Goal: Transaction & Acquisition: Purchase product/service

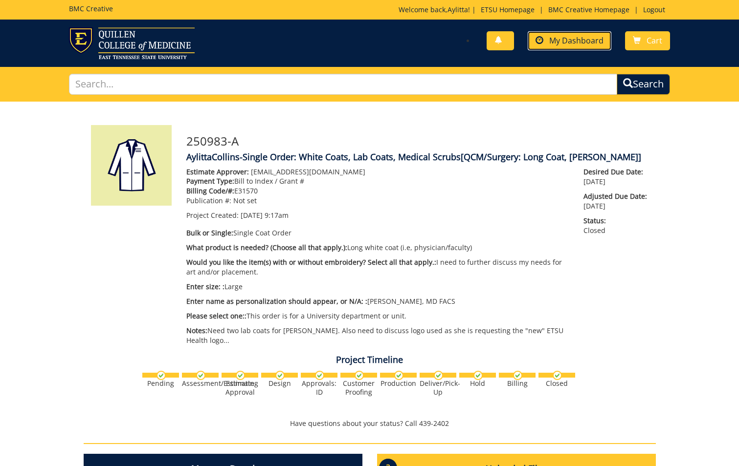
click at [584, 45] on span "My Dashboard" at bounding box center [576, 40] width 54 height 11
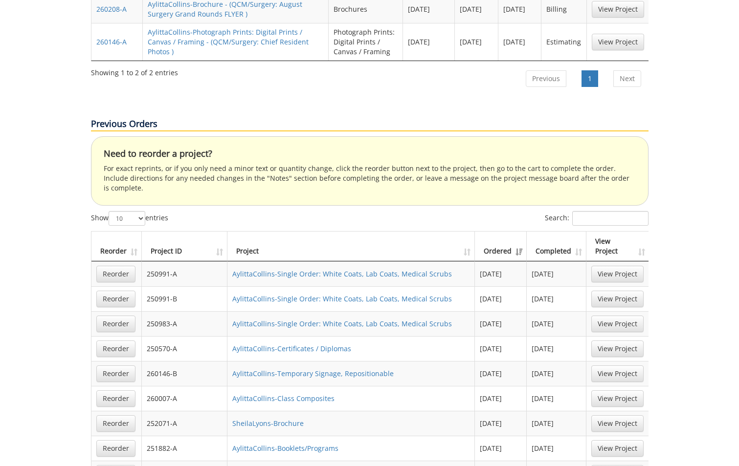
scroll to position [587, 0]
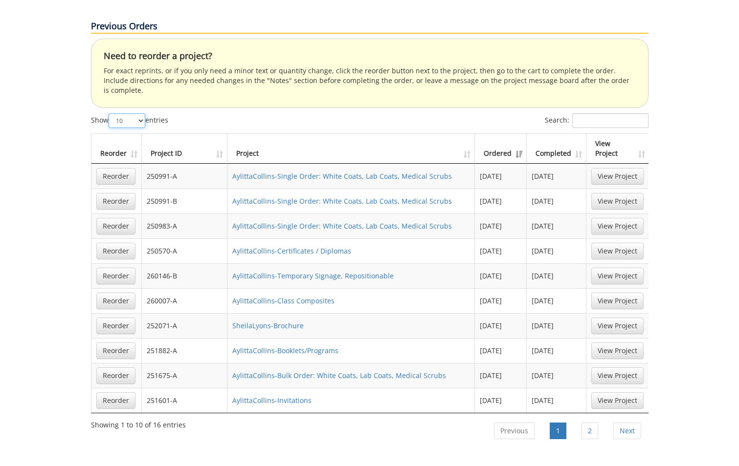
click at [143, 113] on select "10 25 50 100" at bounding box center [127, 120] width 37 height 15
select select "25"
click at [110, 113] on select "10 25 50 100" at bounding box center [127, 120] width 37 height 15
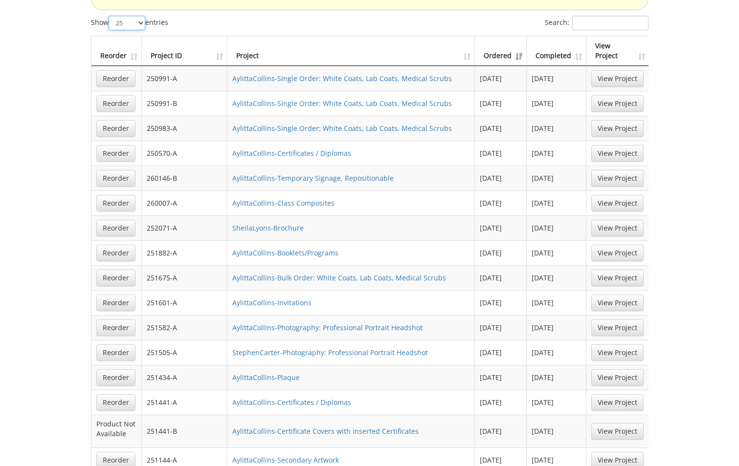
scroll to position [636, 0]
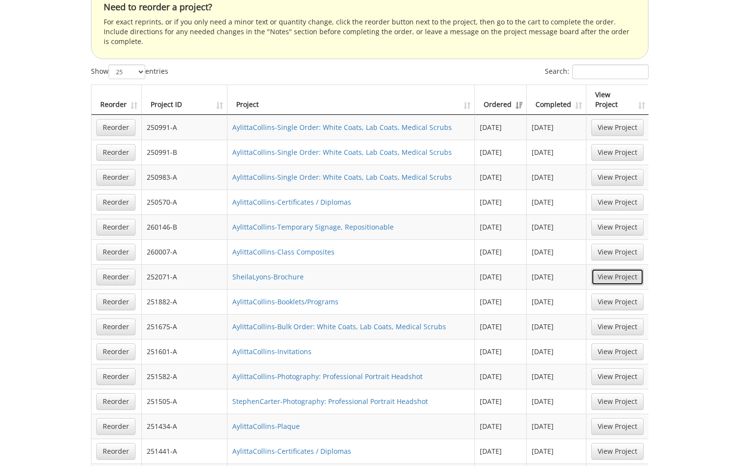
click at [616, 269] on link "View Project" at bounding box center [617, 277] width 52 height 17
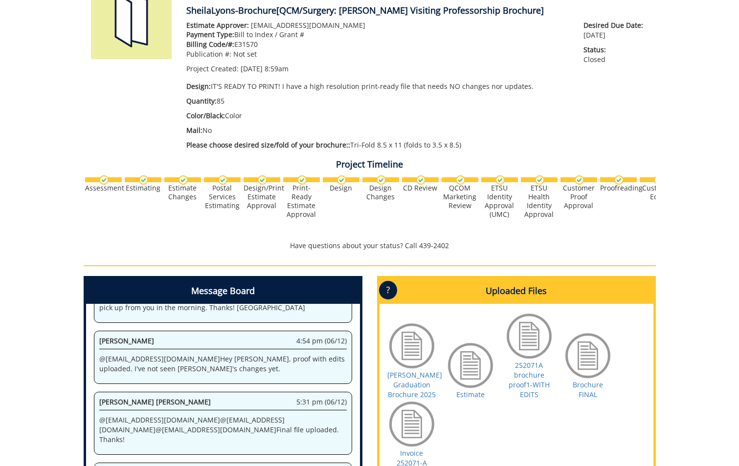
scroll to position [244, 0]
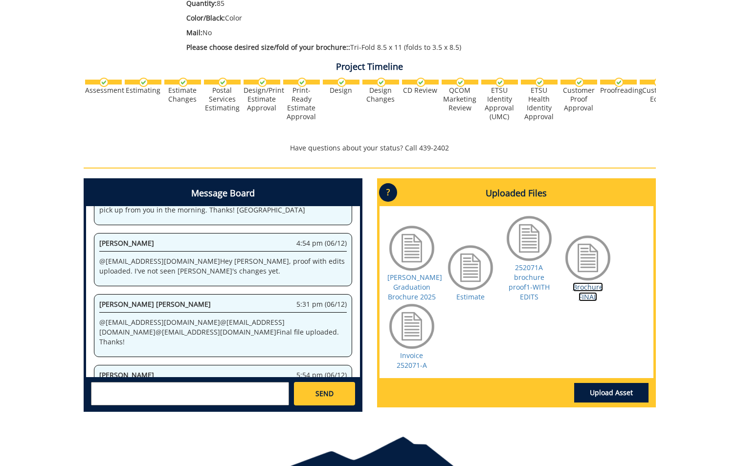
click at [591, 294] on link "Brochure FINAL" at bounding box center [588, 292] width 30 height 19
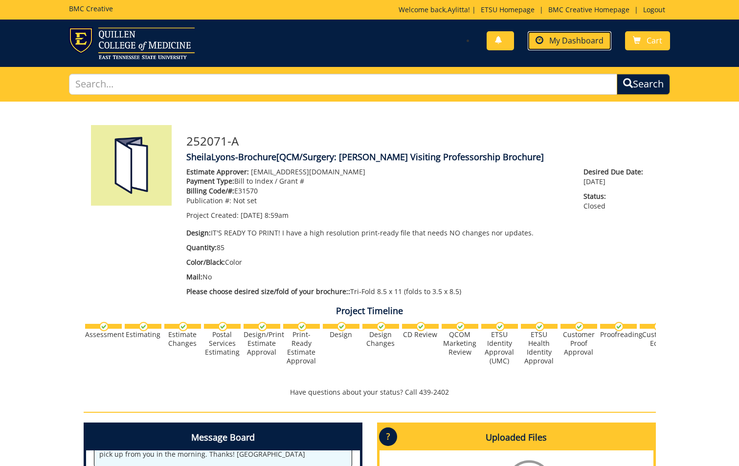
click at [571, 41] on span "My Dashboard" at bounding box center [576, 40] width 54 height 11
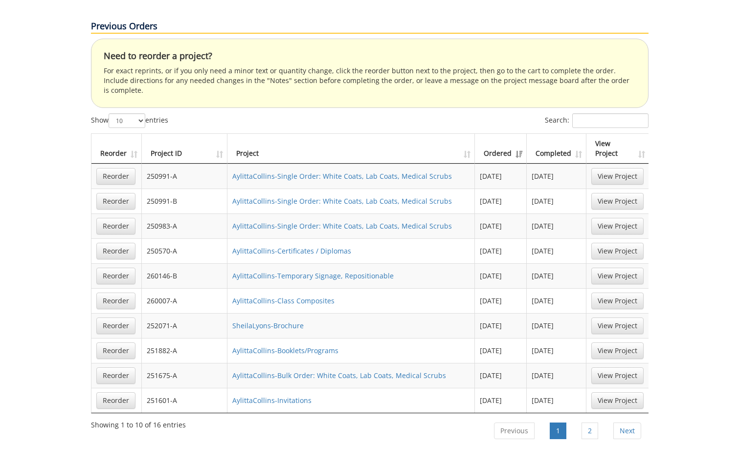
scroll to position [489, 0]
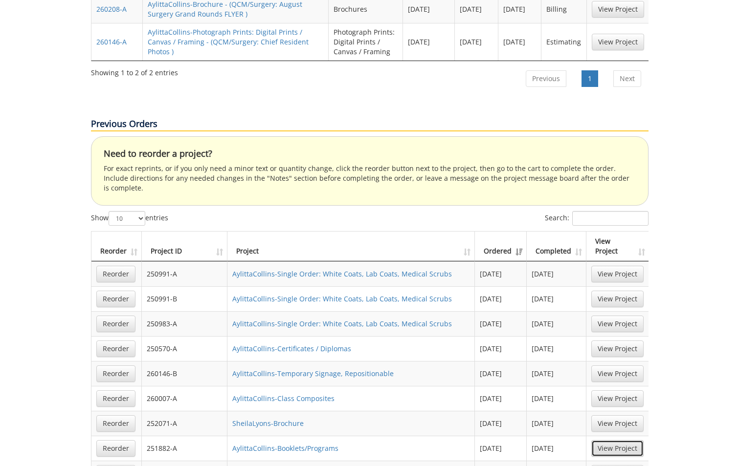
click at [621, 441] on link "View Project" at bounding box center [617, 449] width 52 height 17
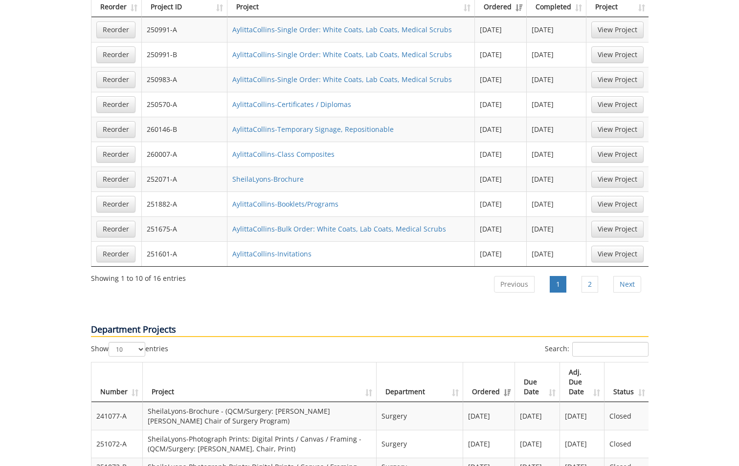
scroll to position [636, 0]
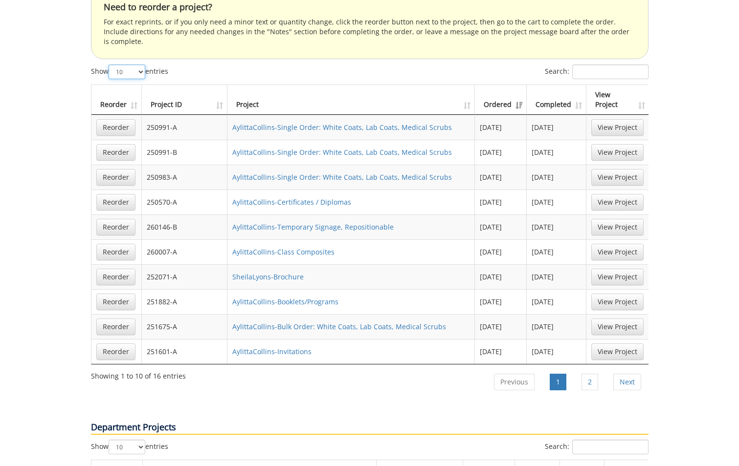
click at [141, 65] on select "10 25 50 100" at bounding box center [127, 72] width 37 height 15
click at [110, 65] on select "10 25 50 100" at bounding box center [127, 72] width 37 height 15
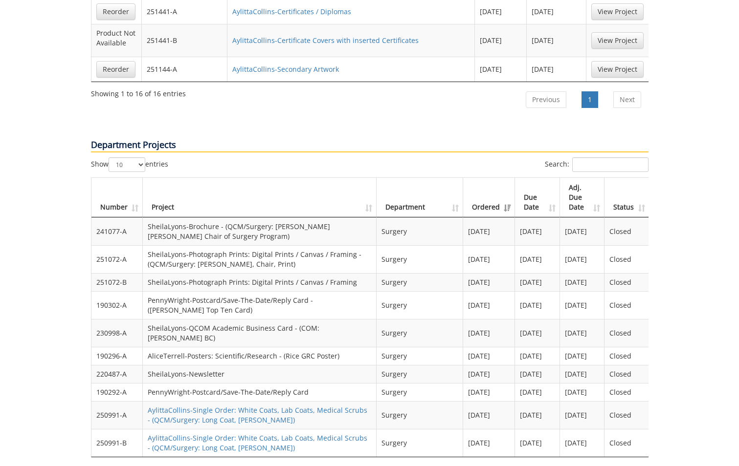
scroll to position [1125, 0]
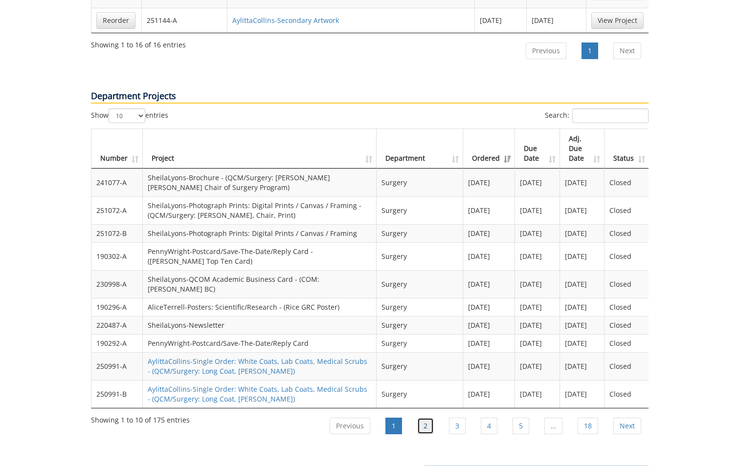
click at [431, 418] on link "2" at bounding box center [425, 426] width 17 height 17
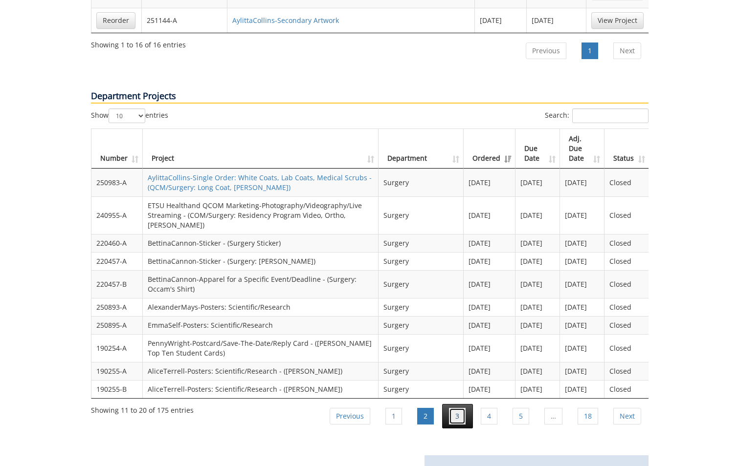
click at [460, 408] on link "3" at bounding box center [457, 416] width 17 height 17
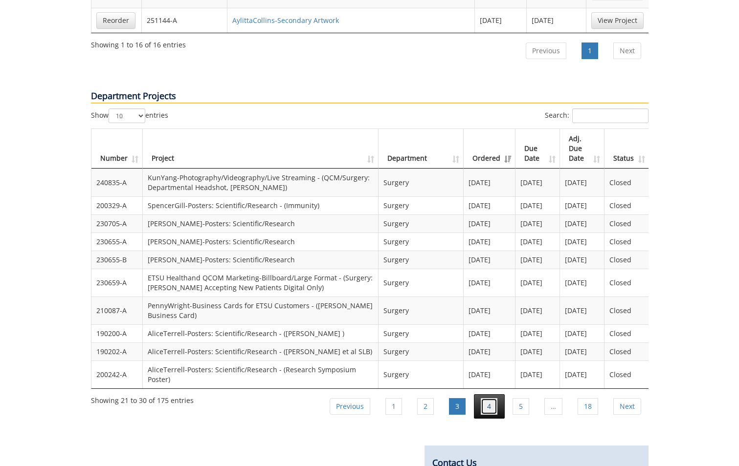
click at [484, 398] on link "4" at bounding box center [489, 406] width 17 height 17
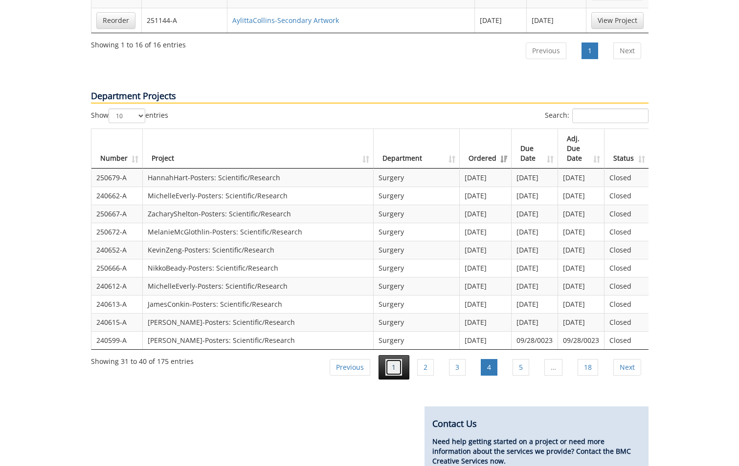
click at [394, 359] on link "1" at bounding box center [393, 367] width 17 height 17
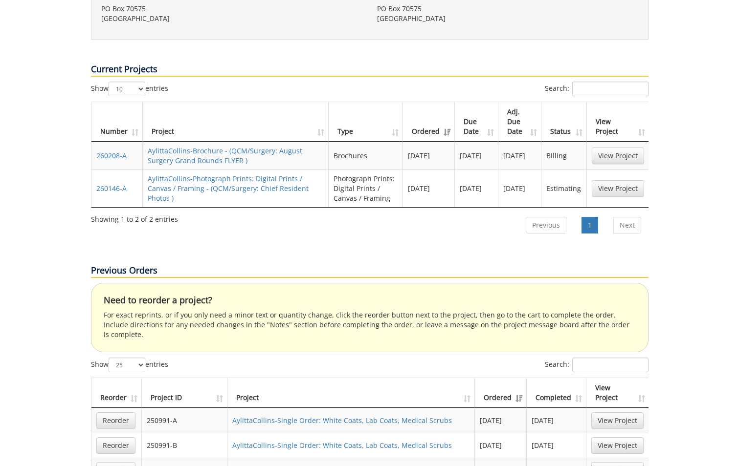
scroll to position [440, 0]
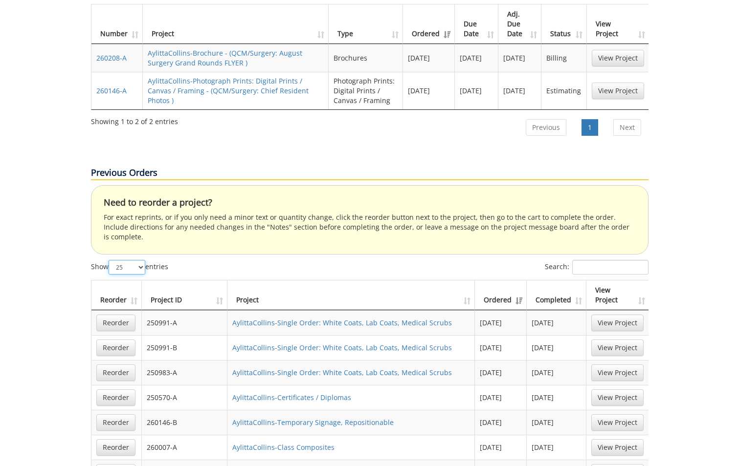
click at [141, 260] on select "10 25 50 100" at bounding box center [127, 267] width 37 height 15
select select "50"
click at [110, 260] on select "10 25 50 100" at bounding box center [127, 267] width 37 height 15
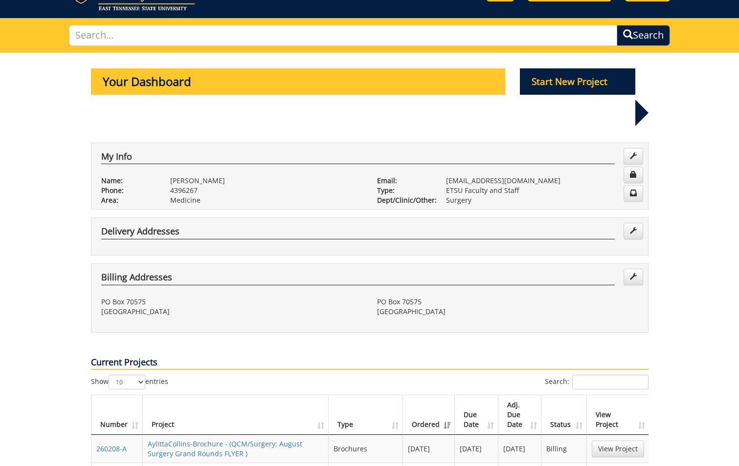
scroll to position [0, 0]
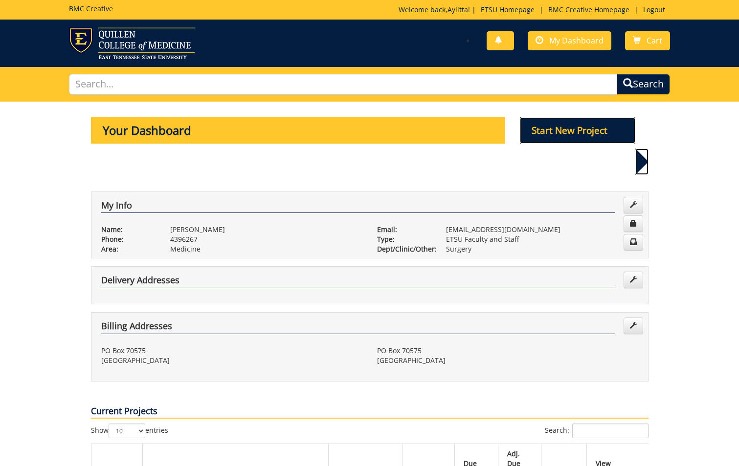
click at [569, 131] on p "Start New Project" at bounding box center [577, 130] width 115 height 26
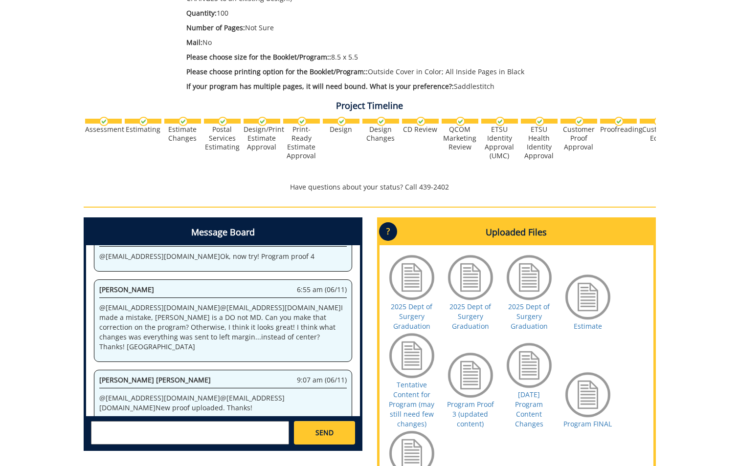
scroll to position [293, 0]
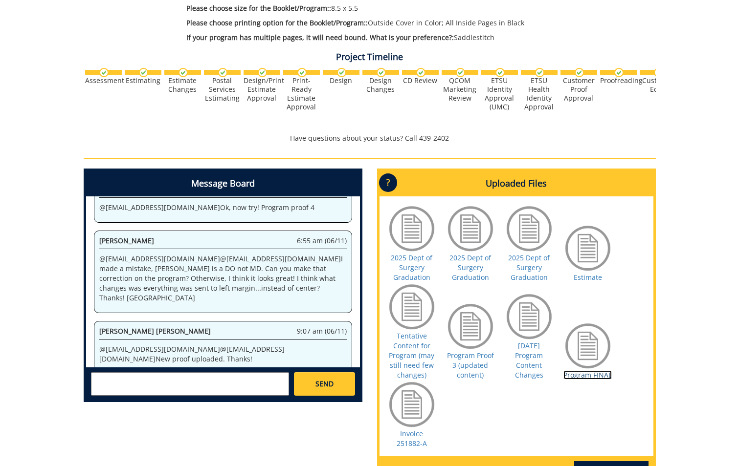
click at [593, 376] on link "Program FINAL" at bounding box center [587, 375] width 48 height 9
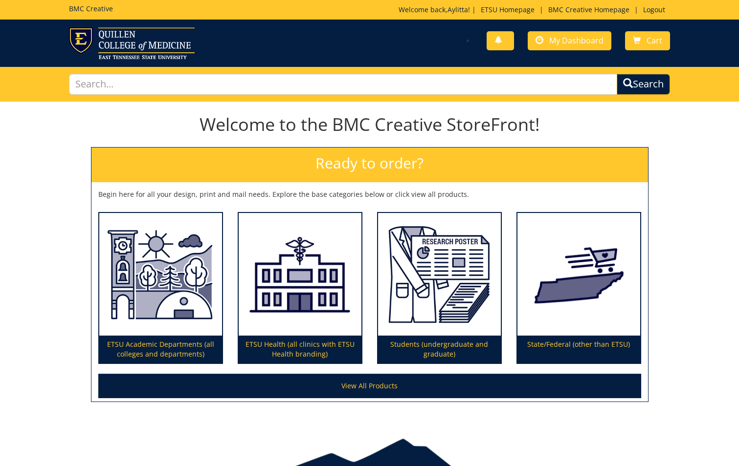
scroll to position [50, 0]
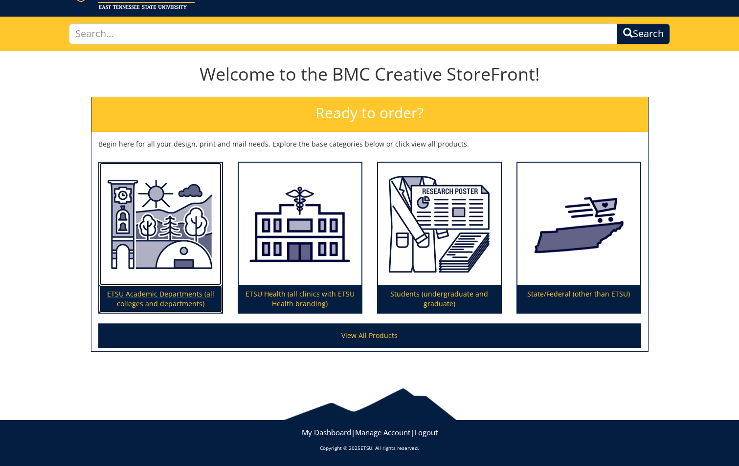
click at [170, 293] on p "ETSU Academic Departments (all colleges and departments)" at bounding box center [160, 299] width 123 height 27
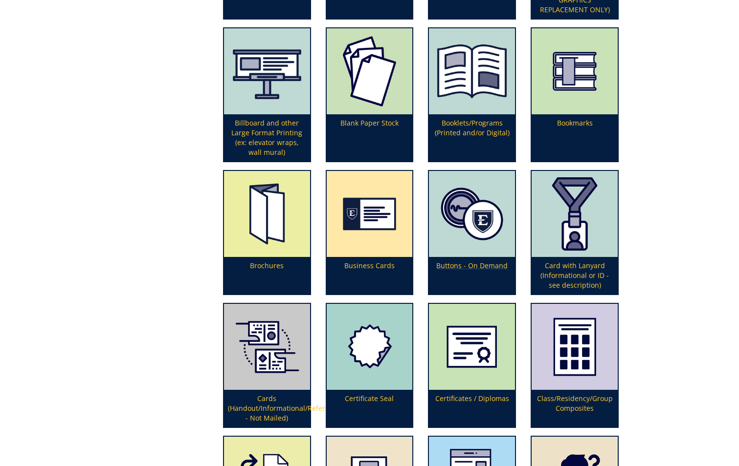
scroll to position [388, 0]
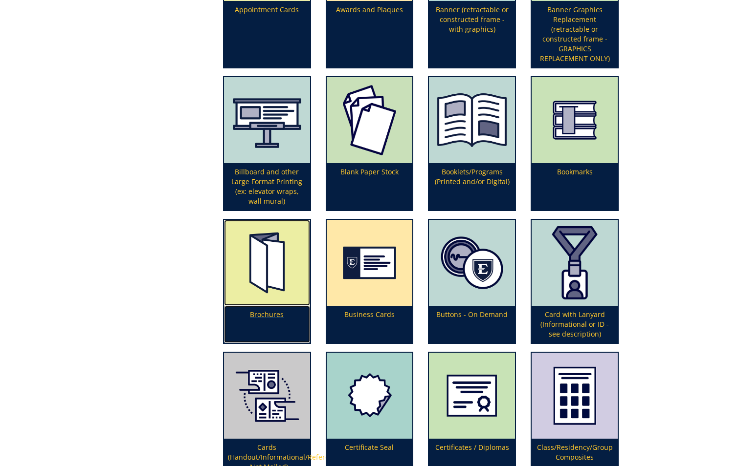
click at [265, 313] on p "Brochures" at bounding box center [267, 324] width 86 height 37
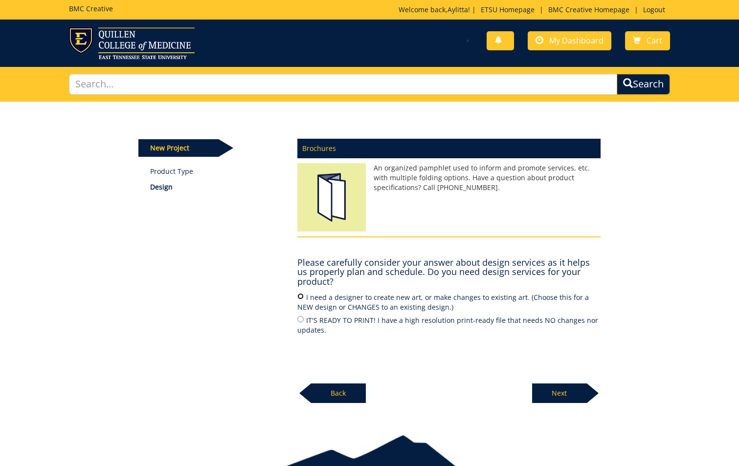
click at [303, 295] on input "I need a designer to create new art, or make changes to existing art. (Choose t…" at bounding box center [300, 296] width 6 height 6
radio input "true"
click at [556, 391] on p "Next" at bounding box center [559, 394] width 55 height 20
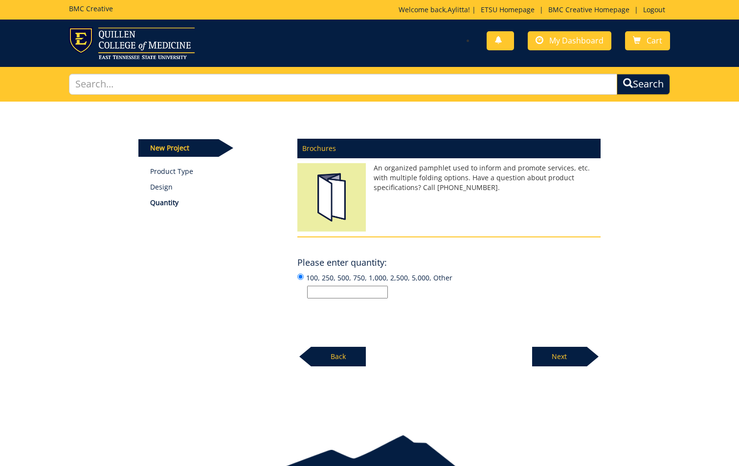
click at [349, 291] on input "100, 250, 500, 750, 1,000, 2,500, 5,000, Other" at bounding box center [347, 292] width 81 height 13
type input "100"
click at [560, 362] on p "Next" at bounding box center [559, 357] width 55 height 20
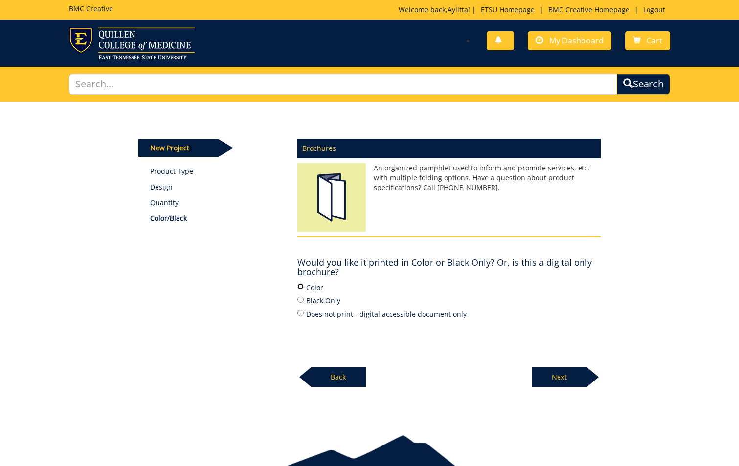
click at [300, 286] on input "Color" at bounding box center [300, 287] width 6 height 6
radio input "true"
click at [563, 373] on p "Next" at bounding box center [559, 378] width 55 height 20
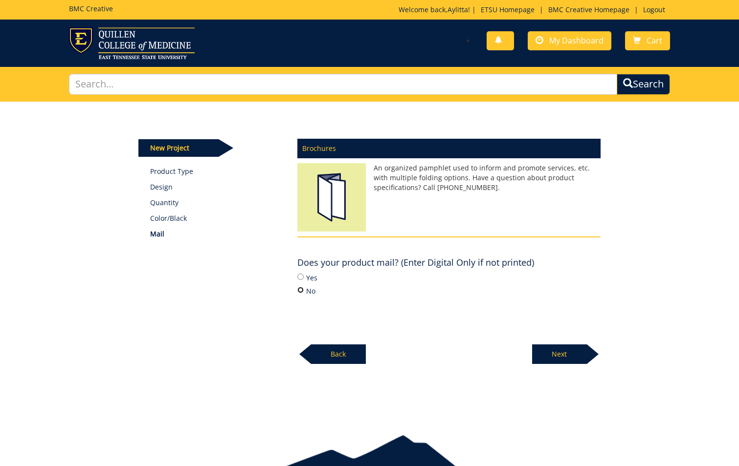
click at [300, 291] on input "No" at bounding box center [300, 290] width 6 height 6
radio input "true"
click at [568, 359] on p "Next" at bounding box center [559, 355] width 55 height 20
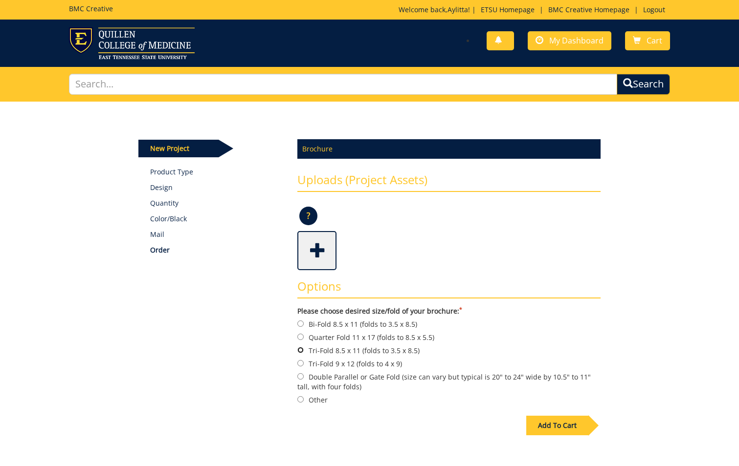
click at [300, 352] on input "Tri-Fold 8.5 x 11 (folds to 3.5 x 8.5)" at bounding box center [300, 350] width 6 height 6
radio input "true"
click at [317, 249] on span at bounding box center [317, 250] width 39 height 34
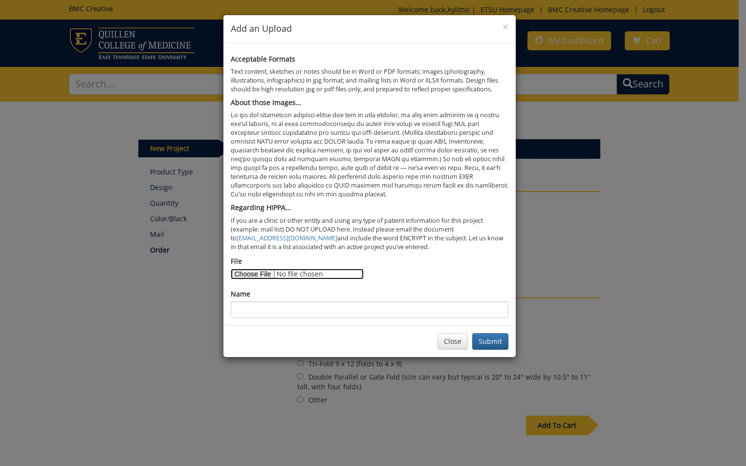
click at [251, 272] on input "File" at bounding box center [297, 274] width 133 height 11
type input "C:\fakepath\Veronica-Sullins-Photo - 2025 Moynihan Lectureship - 08.22.25.jpg"
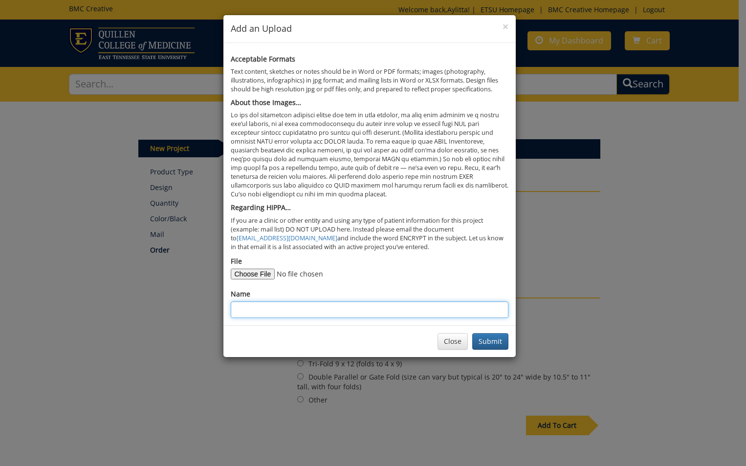
click at [298, 309] on input "Name" at bounding box center [370, 310] width 278 height 17
click at [360, 312] on input "Name" at bounding box center [370, 310] width 278 height 17
type input "2025 Annual Patricial C Moynihan, M.D. Lectureship"
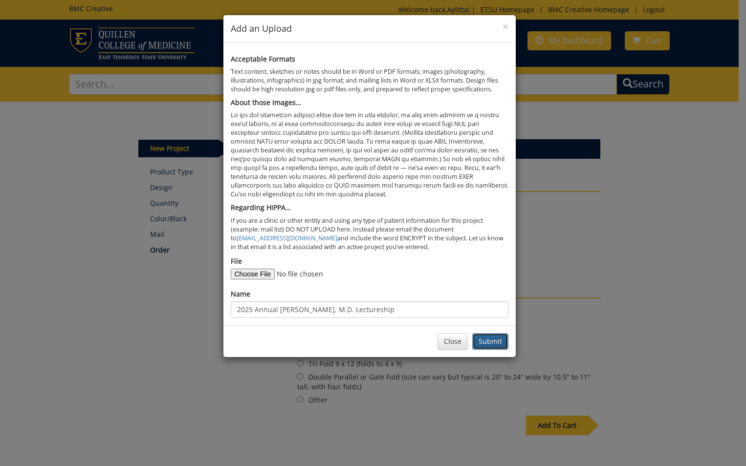
click at [485, 342] on button "Submit" at bounding box center [490, 341] width 36 height 17
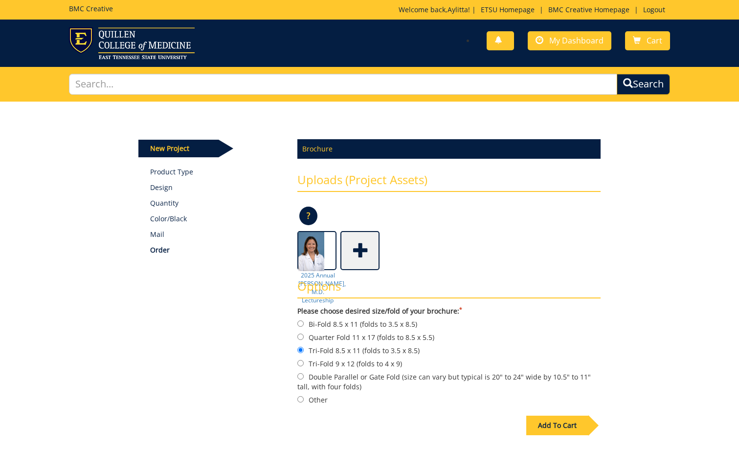
click at [554, 425] on div "Add To Cart" at bounding box center [557, 426] width 62 height 20
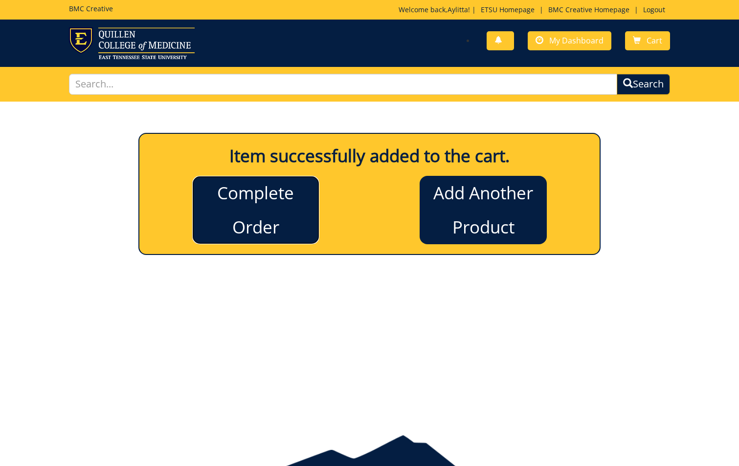
click at [274, 216] on link "Complete Order" at bounding box center [255, 210] width 127 height 68
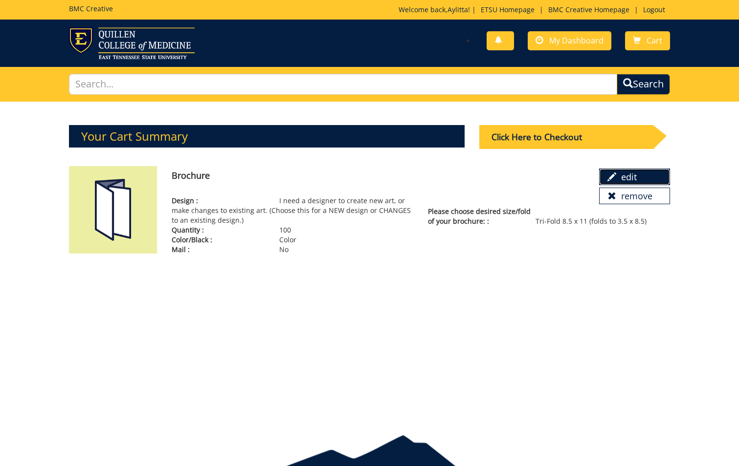
click at [622, 178] on link "edit" at bounding box center [634, 177] width 71 height 17
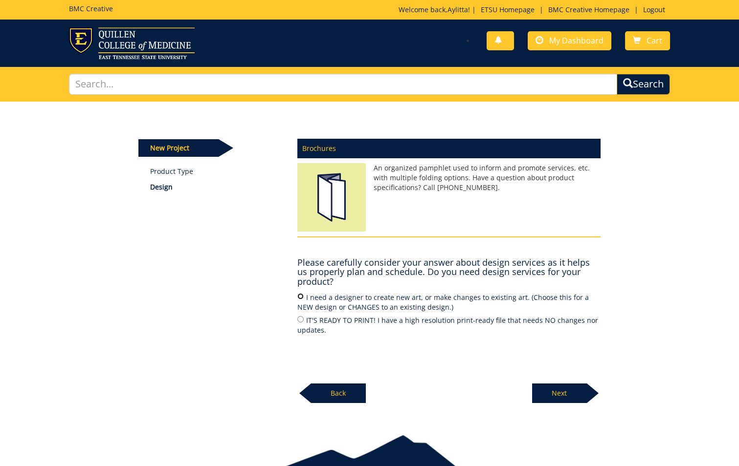
click at [301, 297] on input "I need a designer to create new art, or make changes to existing art. (Choose t…" at bounding box center [300, 296] width 6 height 6
radio input "true"
click at [560, 393] on p "Next" at bounding box center [559, 394] width 55 height 20
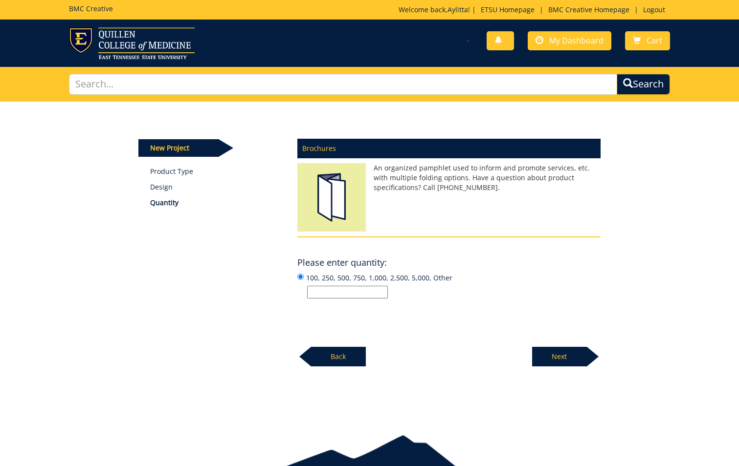
click at [352, 293] on input "100, 250, 500, 750, 1,000, 2,500, 5,000, Other" at bounding box center [347, 292] width 81 height 13
type input "100"
click at [558, 354] on p "Next" at bounding box center [559, 357] width 55 height 20
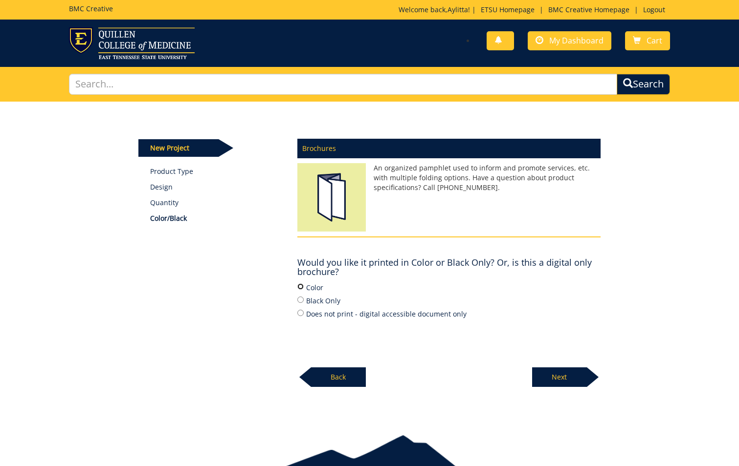
drag, startPoint x: 301, startPoint y: 288, endPoint x: 377, endPoint y: 326, distance: 84.6
click at [302, 288] on input "Color" at bounding box center [300, 287] width 6 height 6
radio input "true"
click at [552, 376] on p "Next" at bounding box center [559, 378] width 55 height 20
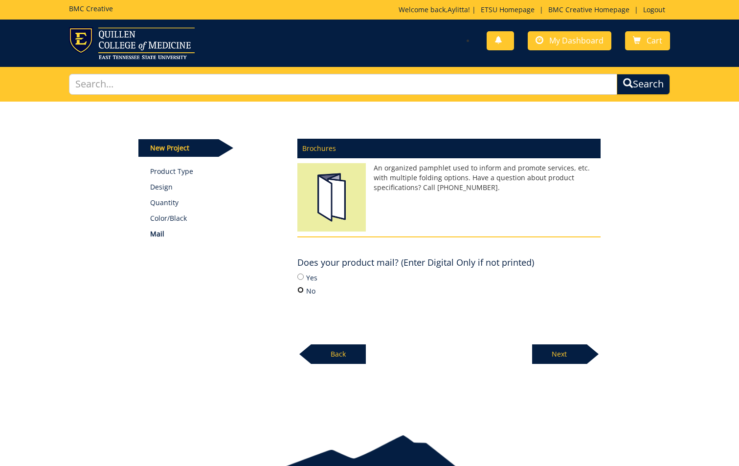
click at [300, 290] on input "No" at bounding box center [300, 290] width 6 height 6
radio input "true"
click at [563, 351] on p "Next" at bounding box center [559, 355] width 55 height 20
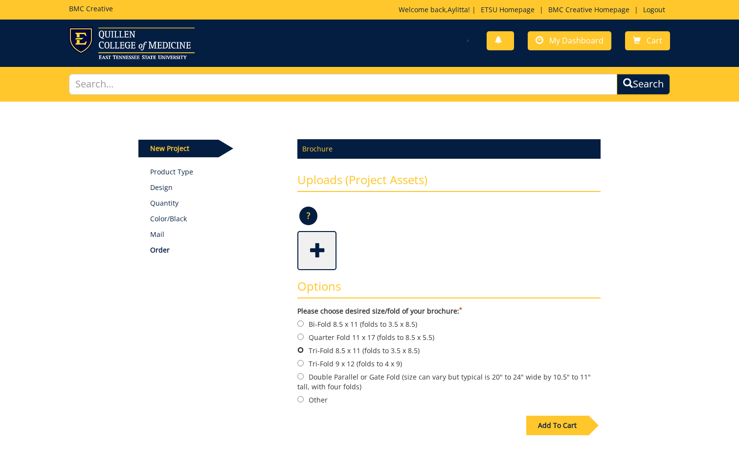
click at [300, 349] on input "Tri-Fold 8.5 x 11 (folds to 3.5 x 8.5)" at bounding box center [300, 350] width 6 height 6
radio input "true"
click at [317, 259] on span at bounding box center [317, 250] width 39 height 34
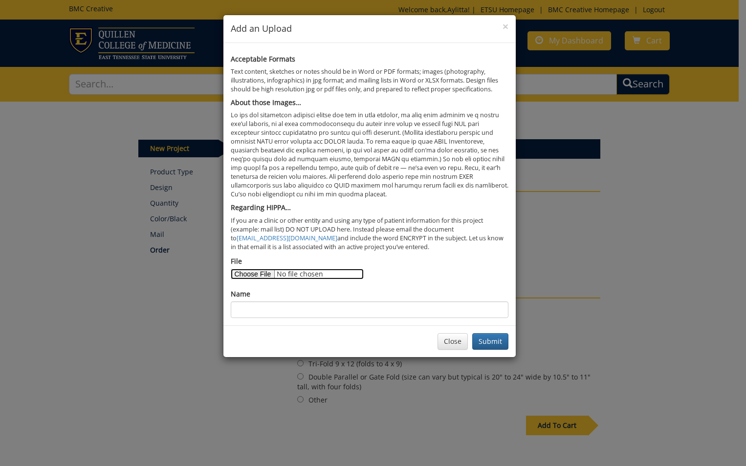
click at [260, 274] on input "File" at bounding box center [297, 274] width 133 height 11
type input "C:\fakepath\Veronica-Sullins-Photo - 2025 Moynihan Lectureship - 08.22.25.jpg"
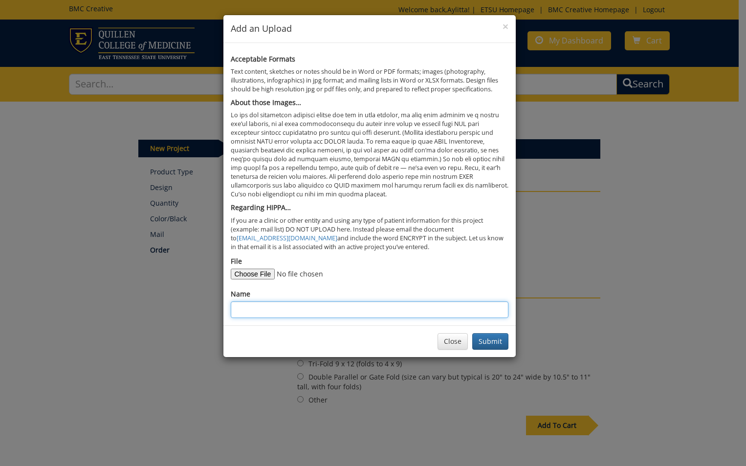
click at [307, 309] on input "Name" at bounding box center [370, 310] width 278 height 17
type input "2025 Annual Patricial C Moynihan, M.D. Lectureship"
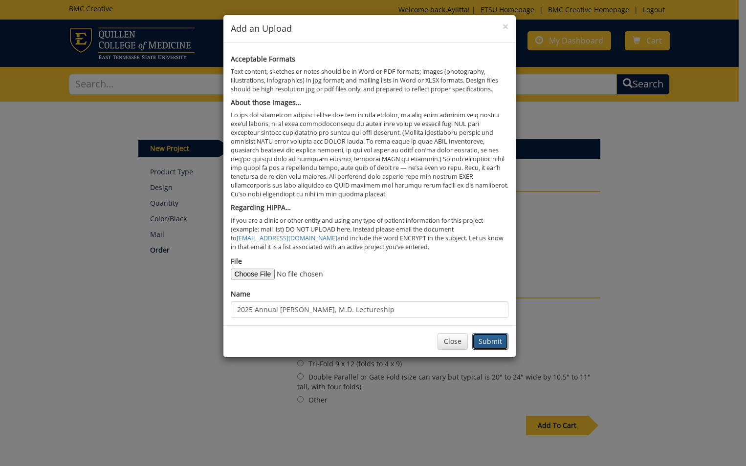
click at [489, 338] on button "Submit" at bounding box center [490, 341] width 36 height 17
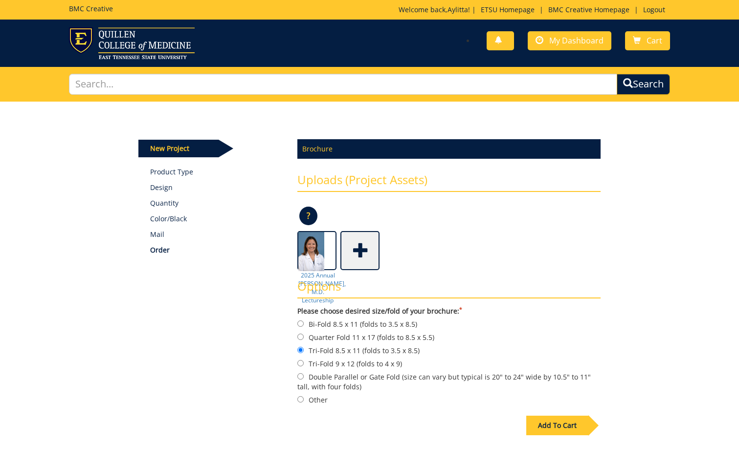
click at [574, 424] on div "Add To Cart" at bounding box center [557, 426] width 62 height 20
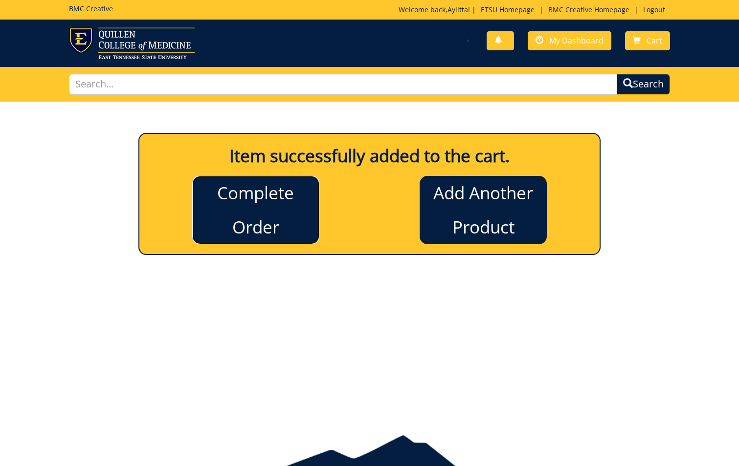
click at [256, 219] on link "Complete Order" at bounding box center [255, 210] width 127 height 68
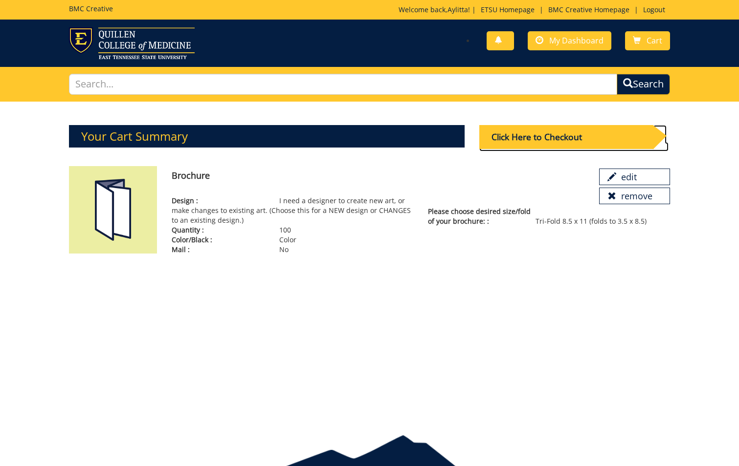
click at [565, 134] on div "Click Here to Checkout" at bounding box center [566, 137] width 174 height 24
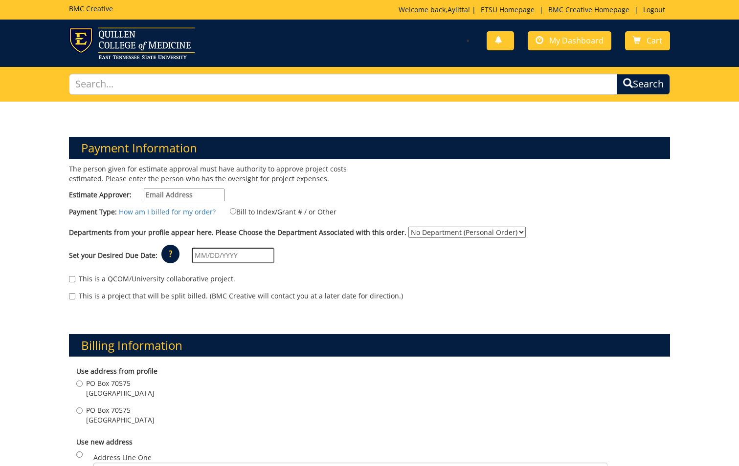
click at [196, 195] on input "Estimate Approver:" at bounding box center [184, 195] width 81 height 13
type input "[EMAIL_ADDRESS][DOMAIN_NAME]"
type input "08/06/2025"
type input "PO Box 70705"
type input "PO Box 70575"
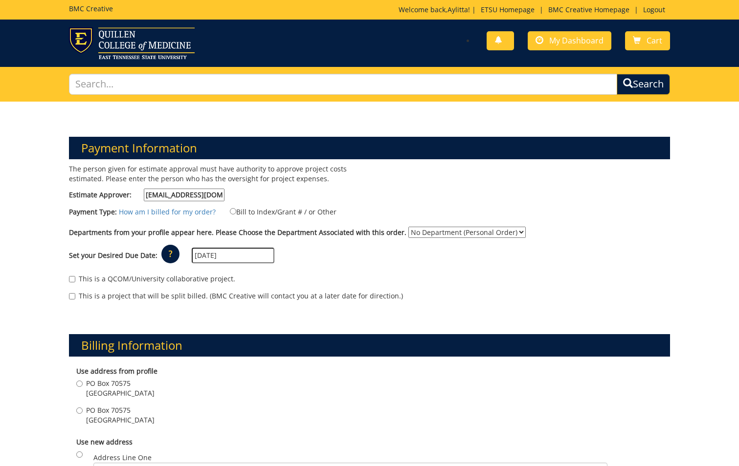
type input "Johnson City"
type input "37614"
click at [230, 212] on input "Bill to Index/Grant # / or Other" at bounding box center [233, 211] width 6 height 6
radio input "true"
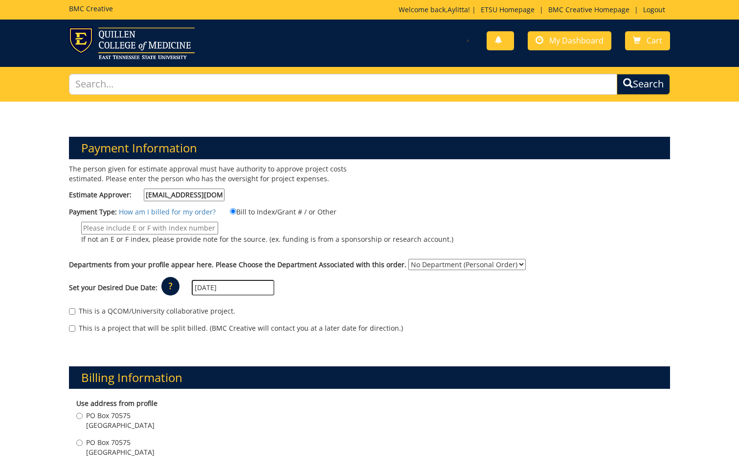
click at [195, 225] on input "If not an E or F index, please provide note for the source. (ex. funding is fro…" at bounding box center [149, 228] width 137 height 13
paste input "20-62500-100000-100-{INSERT ACCOUNT}-200-999-999-999"
click at [160, 228] on input "20-62500-100000-100-{INSERT ACCOUNT}-200-999-999-999" at bounding box center [149, 228] width 137 height 13
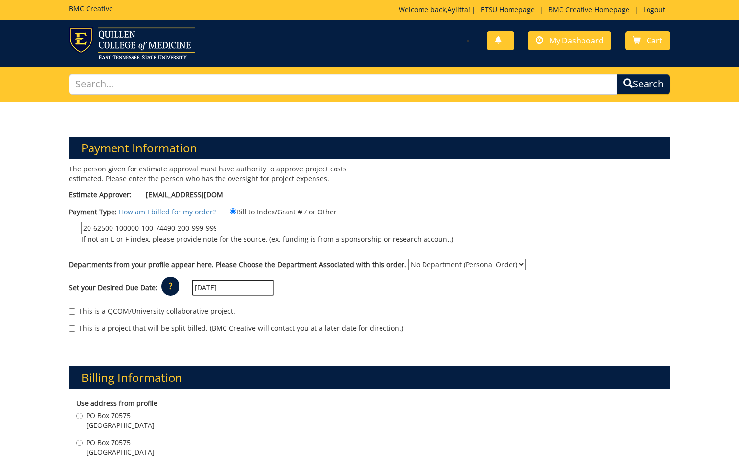
type input "20-62500-100000-100-74490-200-999-999-999"
click at [187, 228] on input "20-62500-100000-100-74490-200-999-999-999" at bounding box center [149, 228] width 137 height 13
click at [179, 229] on input "20-62500-100000-100-74490-200-999-999-999" at bounding box center [149, 228] width 137 height 13
click at [477, 265] on select "No Department (Personal Order) Surgery" at bounding box center [466, 264] width 117 height 11
select select "221"
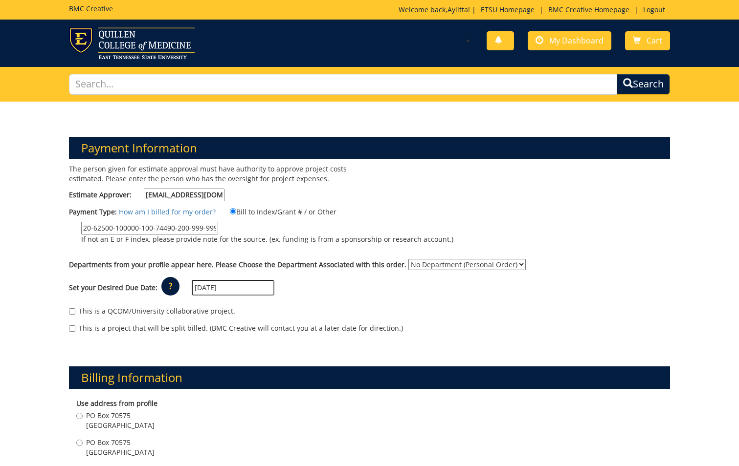
click at [408, 259] on select "No Department (Personal Order) Surgery" at bounding box center [466, 264] width 117 height 11
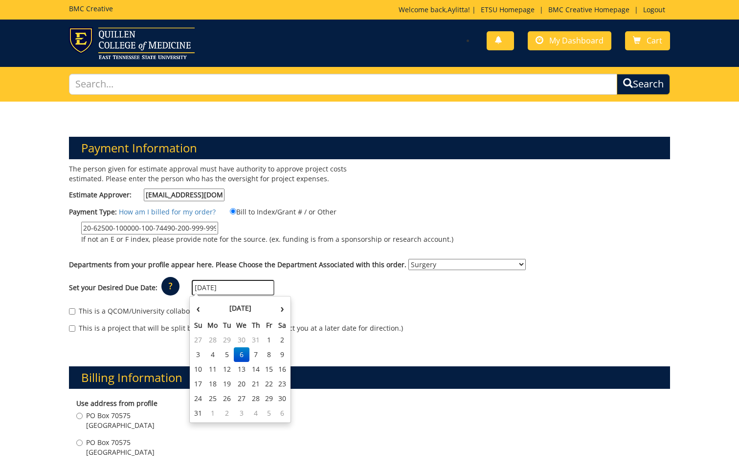
drag, startPoint x: 234, startPoint y: 287, endPoint x: 170, endPoint y: 287, distance: 63.6
click at [170, 287] on div "Set your Desired Due Date: ? × How long will my project take to finish? : Pleas…" at bounding box center [370, 288] width 616 height 27
type input "[DATE]"
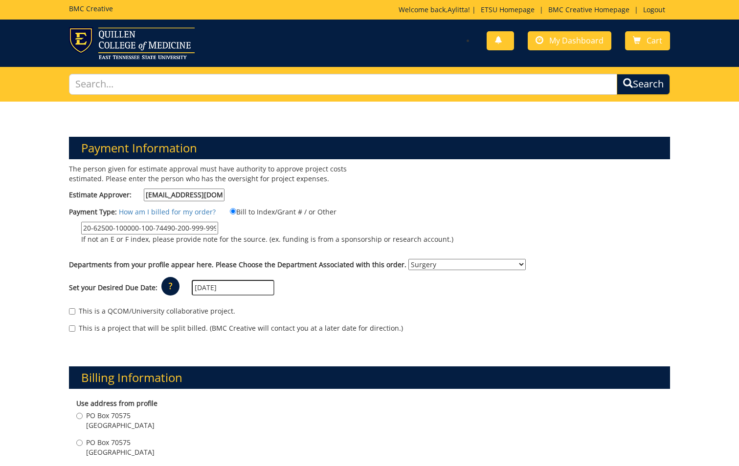
drag, startPoint x: 449, startPoint y: 291, endPoint x: 454, endPoint y: 289, distance: 5.6
click at [449, 292] on div "Set your Desired Due Date: ? × How long will my project take to finish? : Pleas…" at bounding box center [370, 288] width 616 height 27
click at [71, 311] on input "This is a QCOM/University collaborative project." at bounding box center [72, 312] width 6 height 6
checkbox input "true"
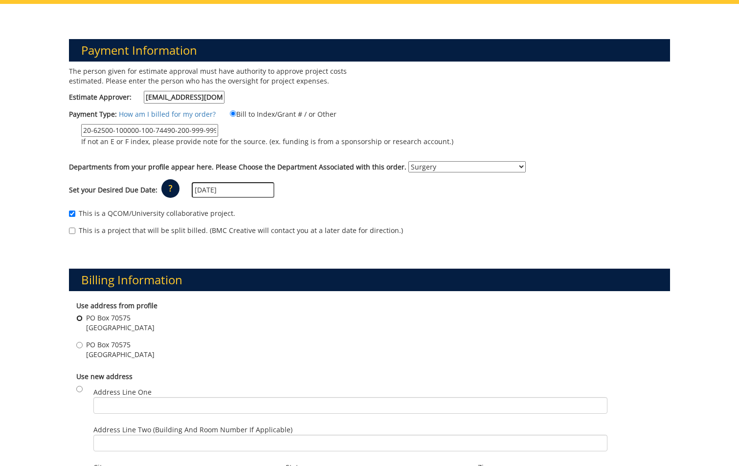
click at [81, 317] on input "PO Box 70575 Johnson City , TN 37614" at bounding box center [79, 318] width 6 height 6
radio input "true"
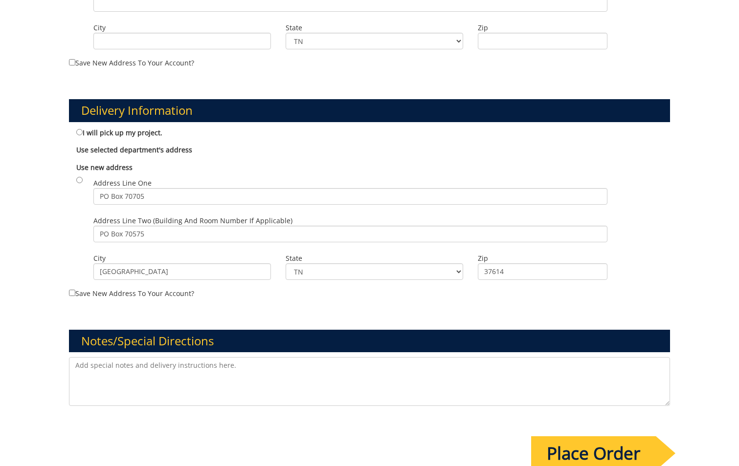
scroll to position [587, 0]
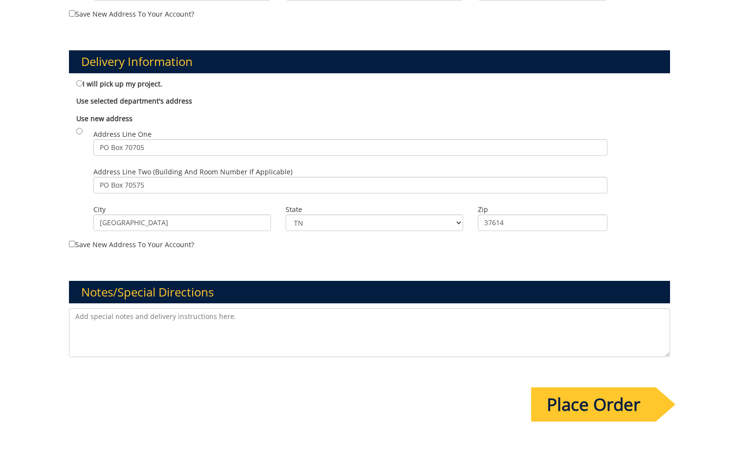
click at [270, 331] on textarea at bounding box center [369, 333] width 601 height 49
click at [255, 320] on textarea "Additional information to be added as" at bounding box center [369, 333] width 601 height 49
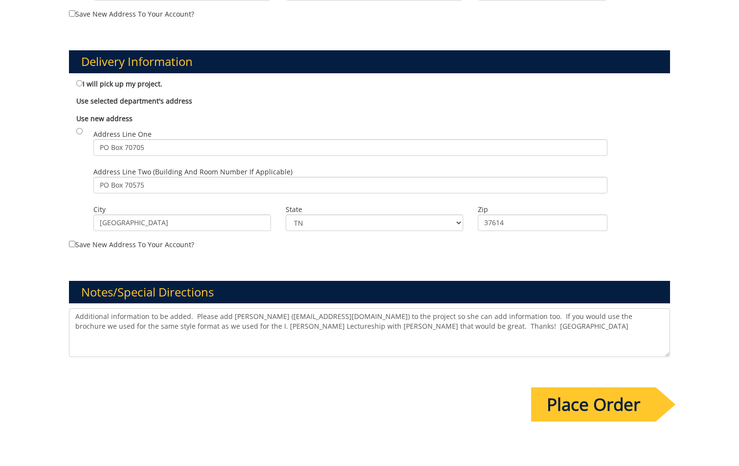
type textarea "Additional information to be added. Please add Sheila Lyons (lyonssk@etsu.edu) …"
click at [594, 404] on input "Place Order" at bounding box center [593, 405] width 125 height 34
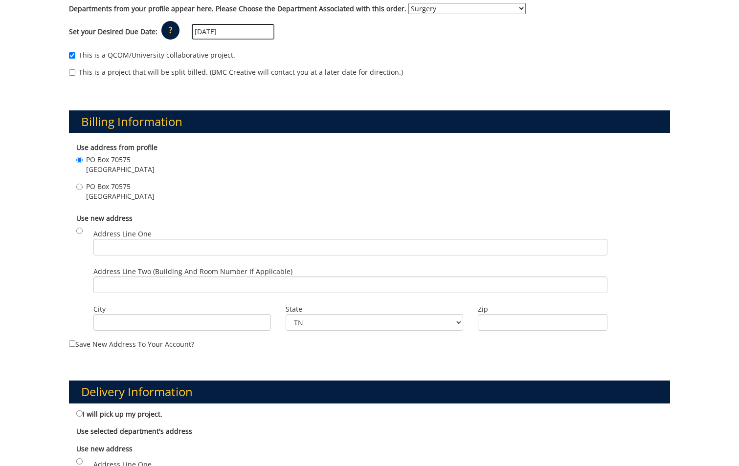
scroll to position [342, 0]
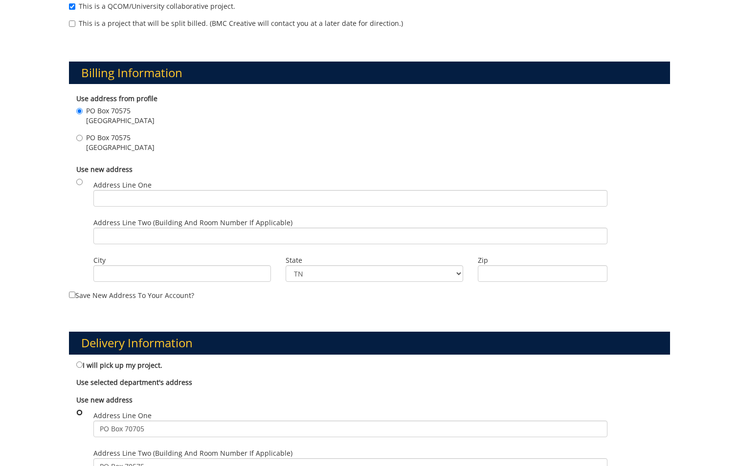
click at [77, 411] on input "radio" at bounding box center [79, 413] width 6 height 6
radio input "true"
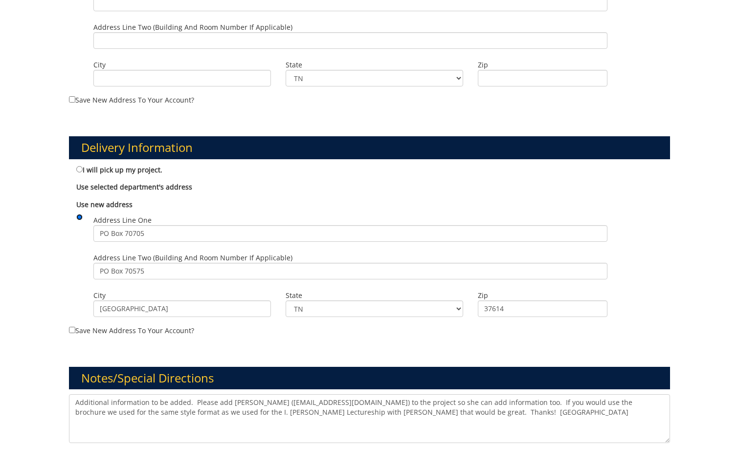
scroll to position [636, 0]
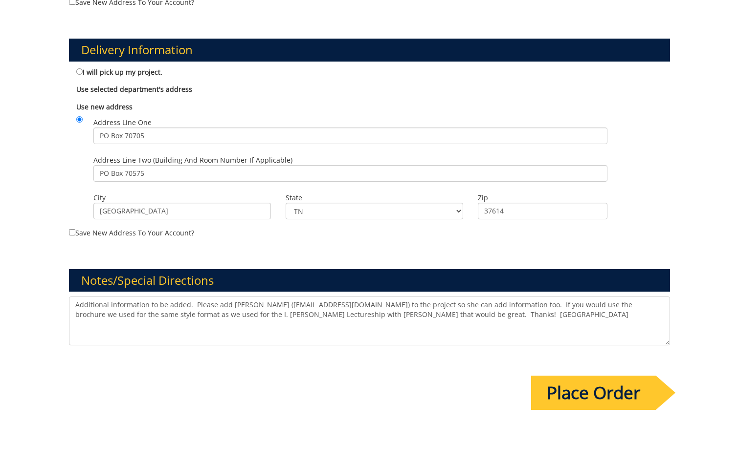
click at [606, 397] on input "Place Order" at bounding box center [593, 393] width 125 height 34
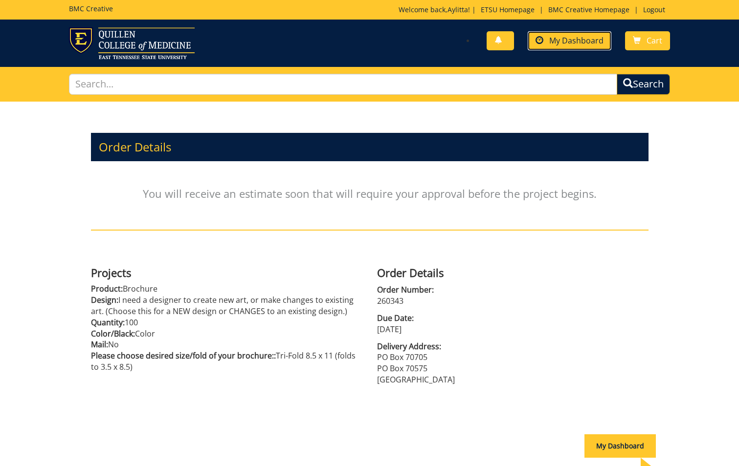
click at [578, 42] on span "My Dashboard" at bounding box center [576, 40] width 54 height 11
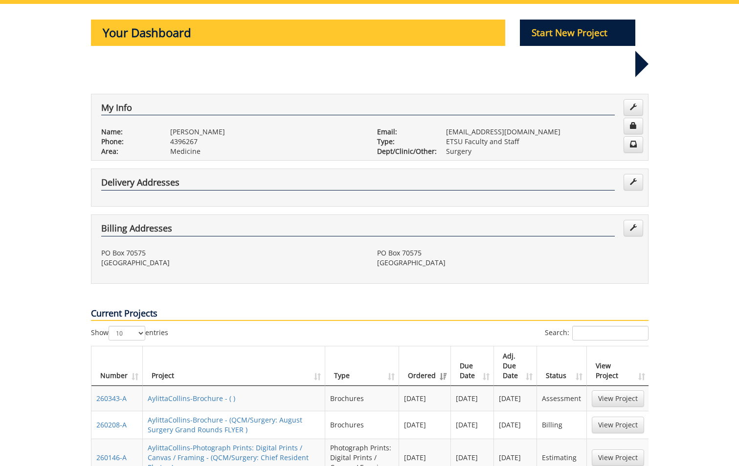
scroll to position [147, 0]
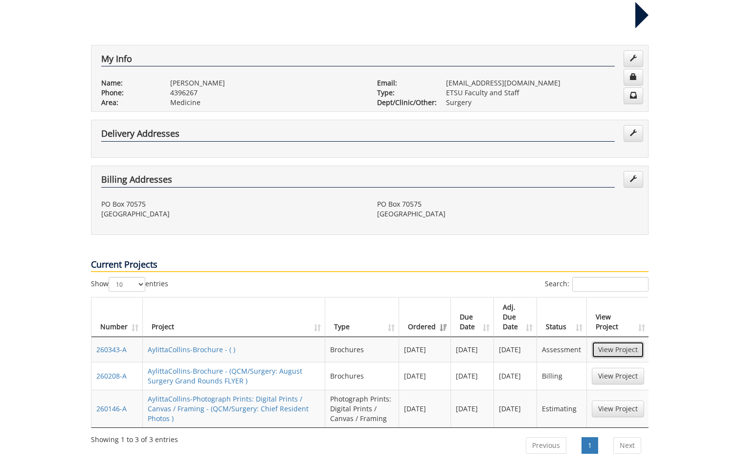
click at [624, 342] on link "View Project" at bounding box center [618, 350] width 52 height 17
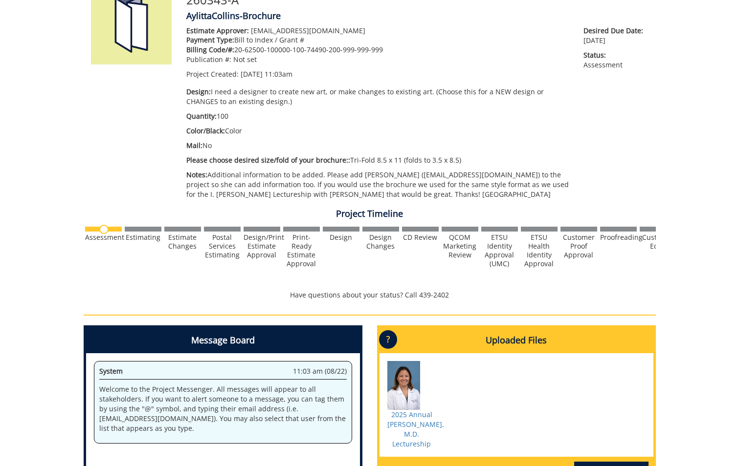
scroll to position [44, 0]
